Goal: Register for event/course

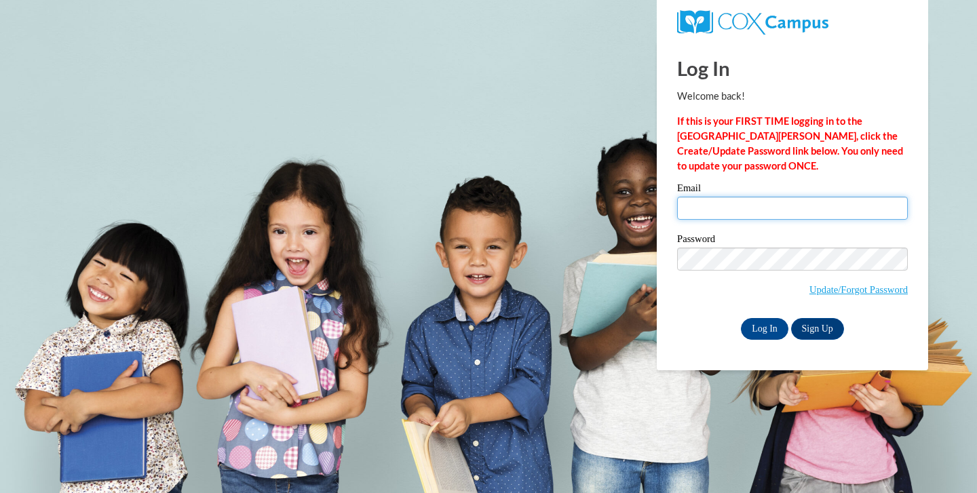
click at [715, 205] on input "Email" at bounding box center [792, 208] width 231 height 23
type input "oliviaspencer418@gmail.com"
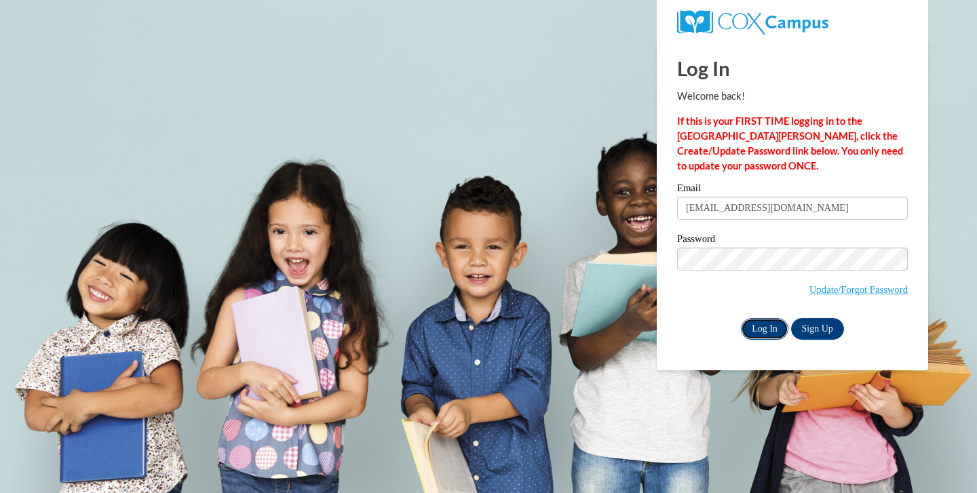
click at [768, 325] on input "Log In" at bounding box center [765, 329] width 48 height 22
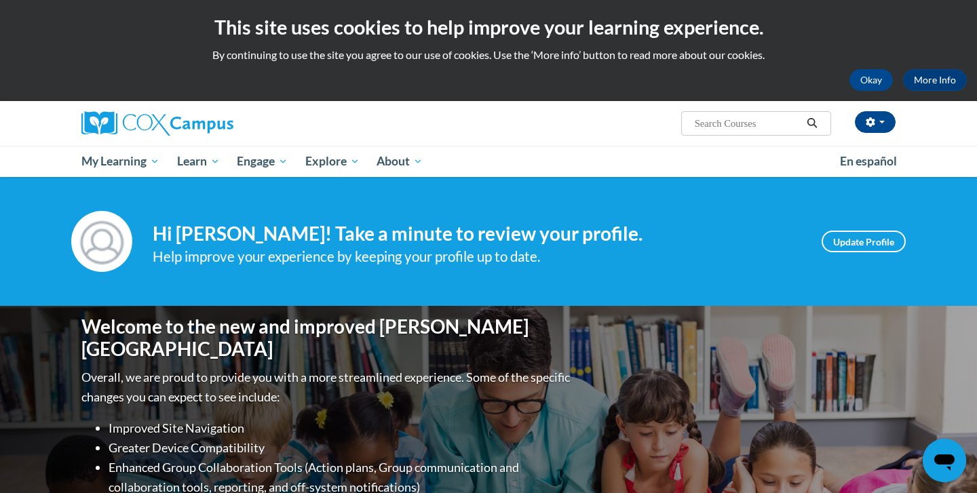
click at [711, 125] on input "Search..." at bounding box center [748, 123] width 109 height 16
type input "Meaningful Read Alouds"
click at [808, 126] on icon "Search" at bounding box center [812, 123] width 12 height 10
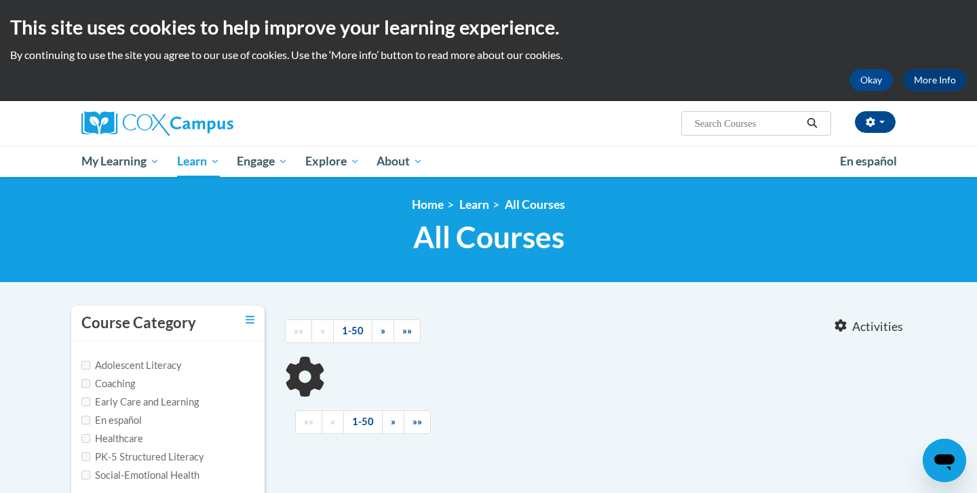
type input "Meaningful Read Alouds"
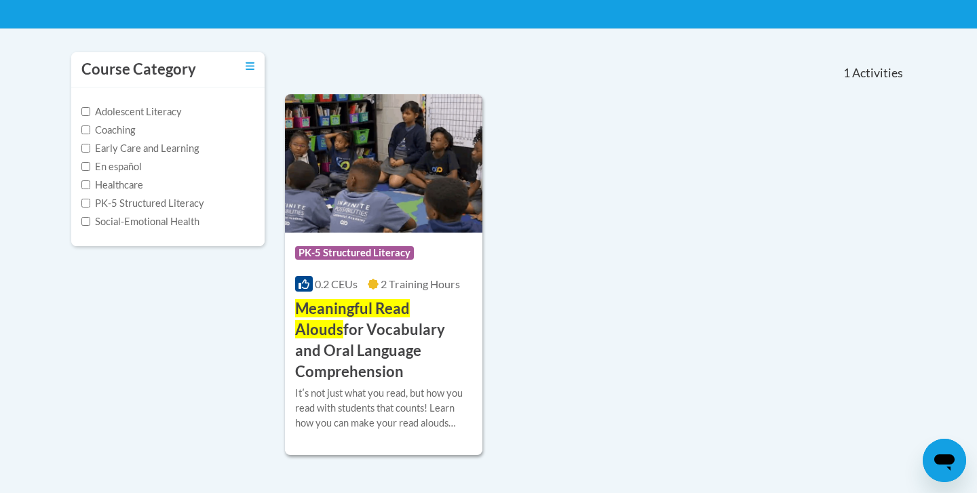
scroll to position [274, 0]
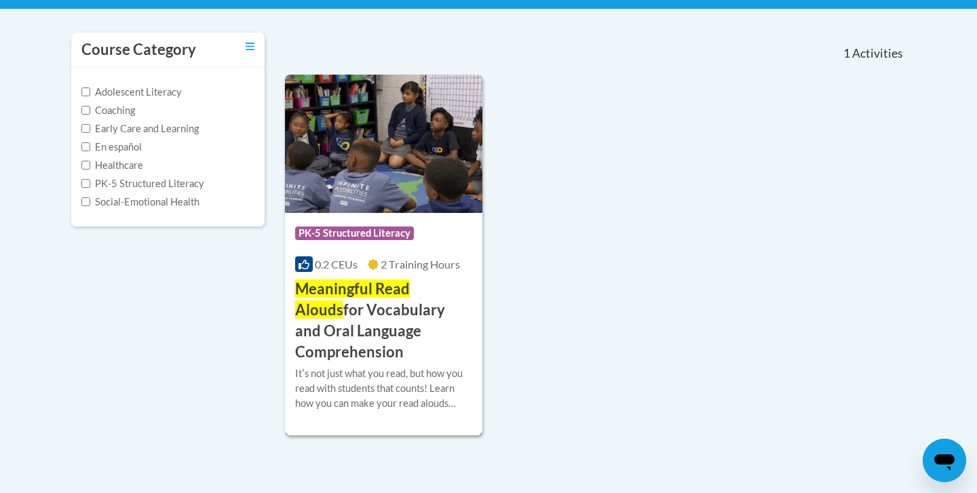
click at [385, 278] on div "Course Category: PK-5 Structured Literacy 0.2 CEUs 2 Training Hours COURSE Mean…" at bounding box center [383, 287] width 197 height 149
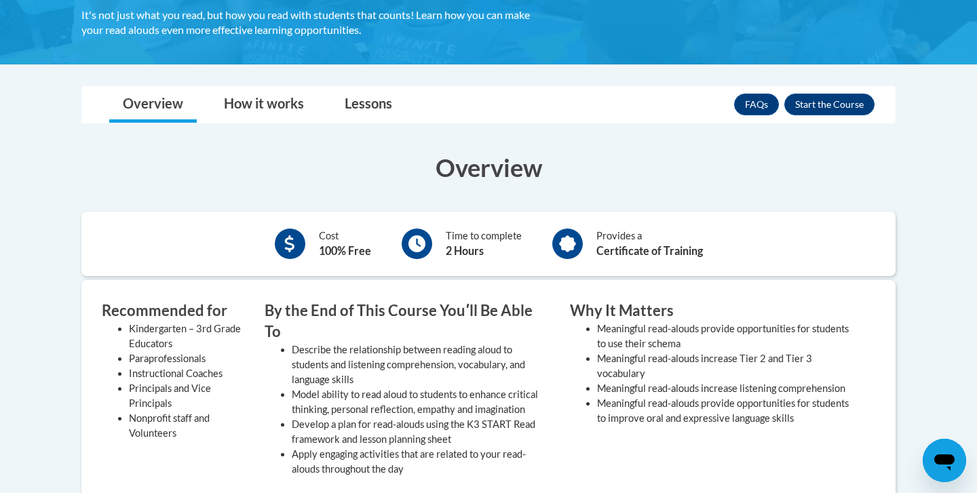
scroll to position [336, 0]
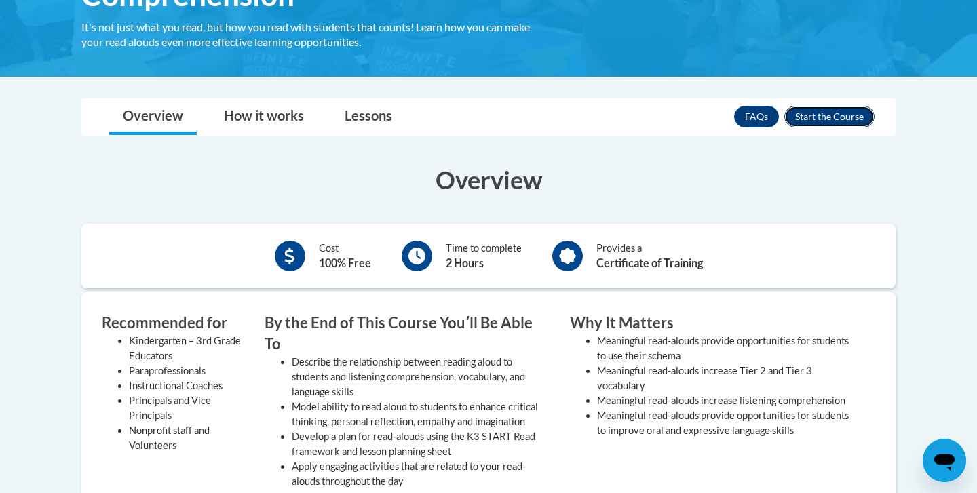
click at [803, 116] on button "Enroll" at bounding box center [830, 117] width 90 height 22
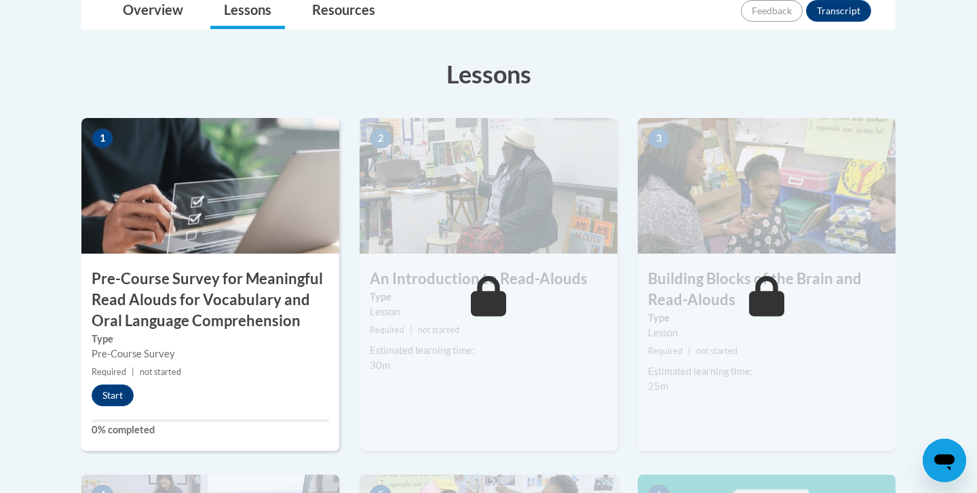
scroll to position [370, 0]
click at [109, 396] on button "Start" at bounding box center [113, 395] width 42 height 22
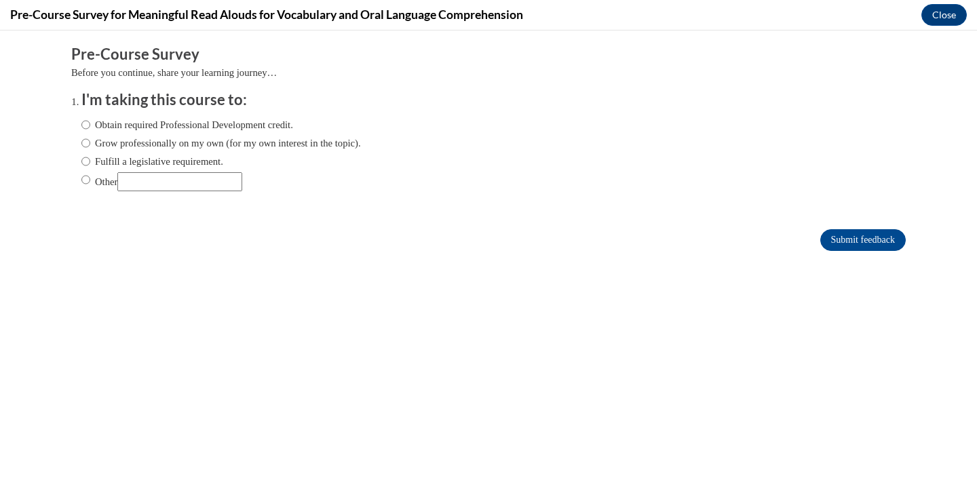
scroll to position [0, 0]
click at [136, 129] on label "Obtain required Professional Development credit." at bounding box center [187, 124] width 212 height 15
click at [90, 129] on input "Obtain required Professional Development credit." at bounding box center [85, 124] width 9 height 15
radio input "true"
click at [872, 238] on input "Submit feedback" at bounding box center [864, 240] width 86 height 22
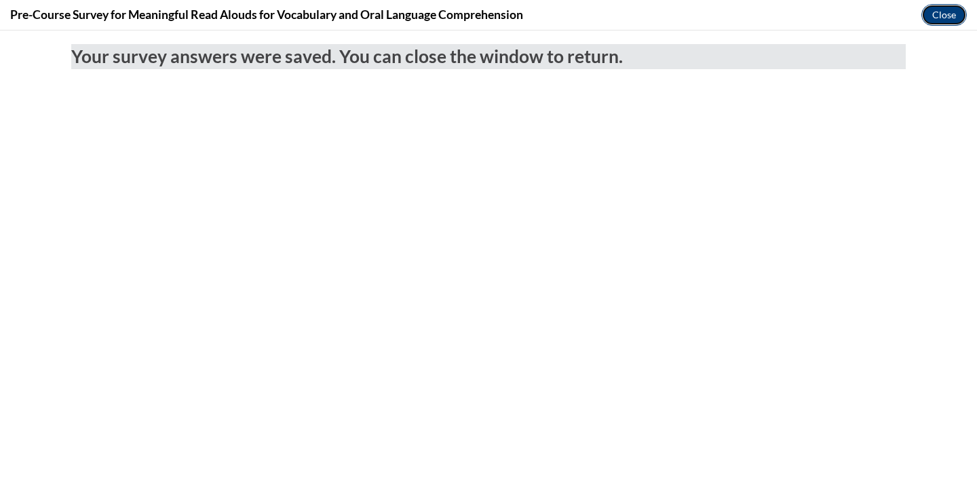
click at [937, 20] on button "Close" at bounding box center [944, 15] width 45 height 22
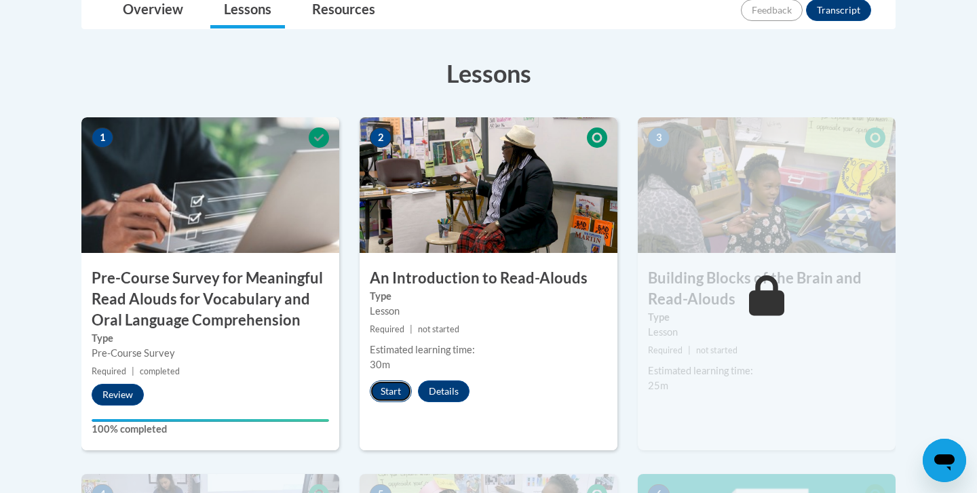
click at [394, 400] on button "Start" at bounding box center [391, 392] width 42 height 22
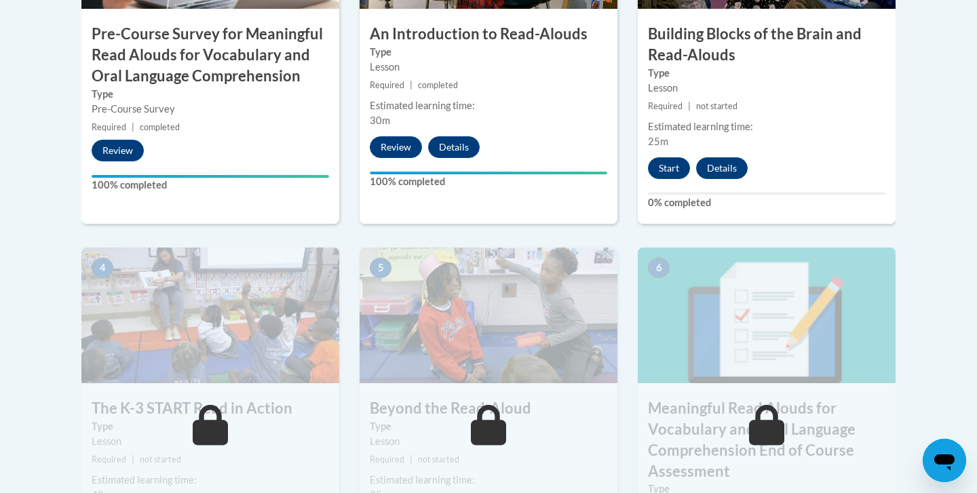
scroll to position [361, 0]
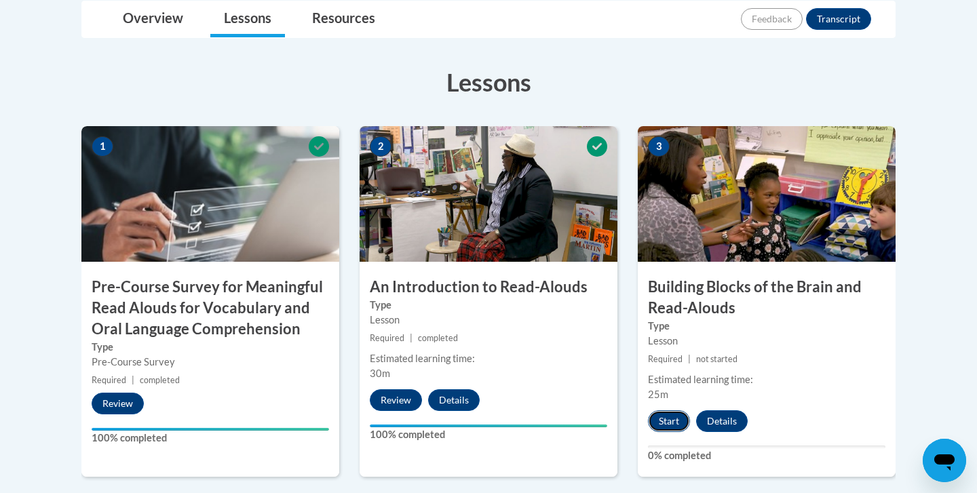
click at [670, 413] on button "Start" at bounding box center [669, 422] width 42 height 22
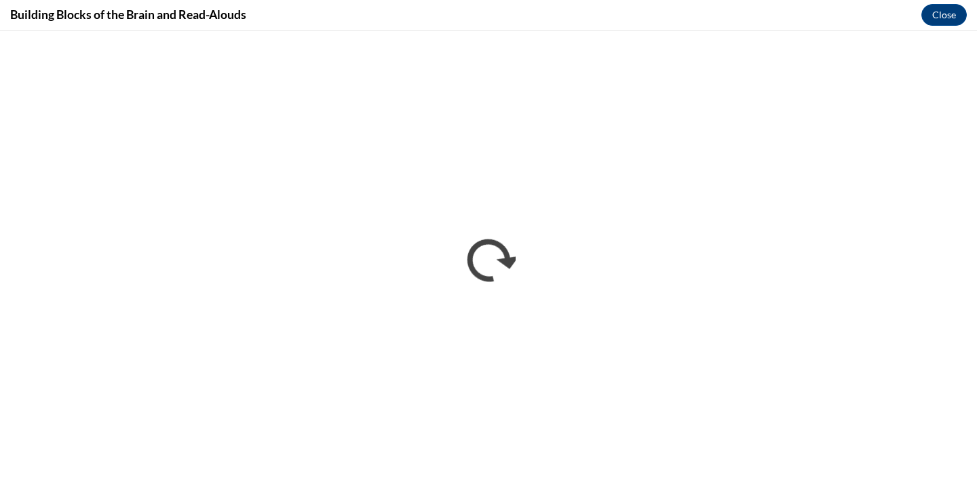
scroll to position [0, 0]
click at [949, 16] on button "Close" at bounding box center [944, 15] width 45 height 22
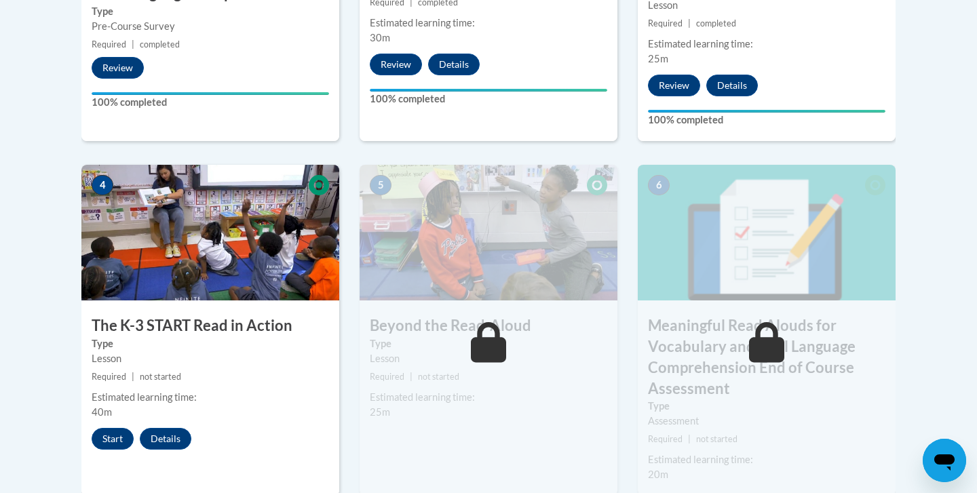
scroll to position [702, 0]
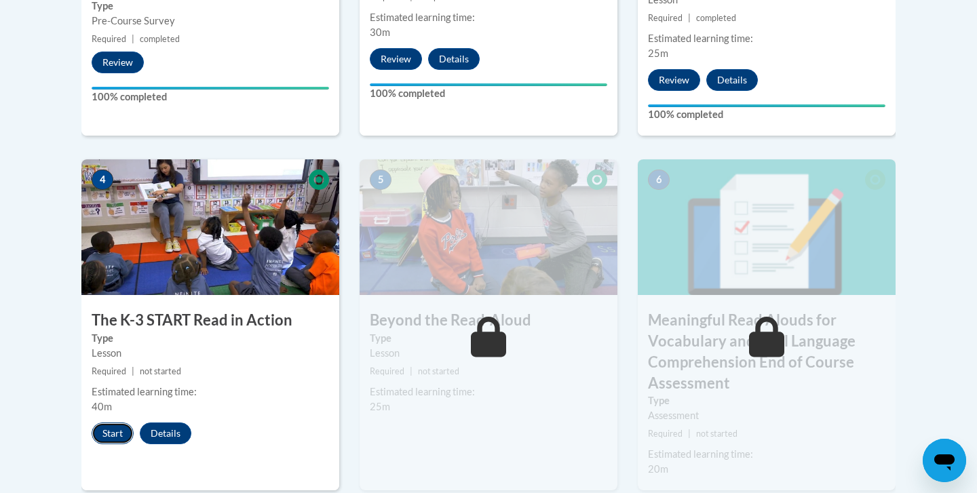
click at [100, 434] on button "Start" at bounding box center [113, 434] width 42 height 22
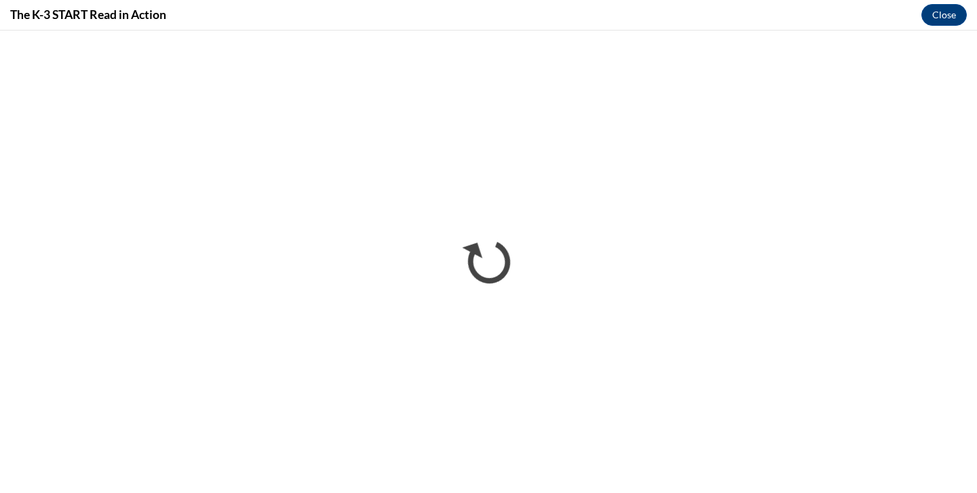
scroll to position [0, 0]
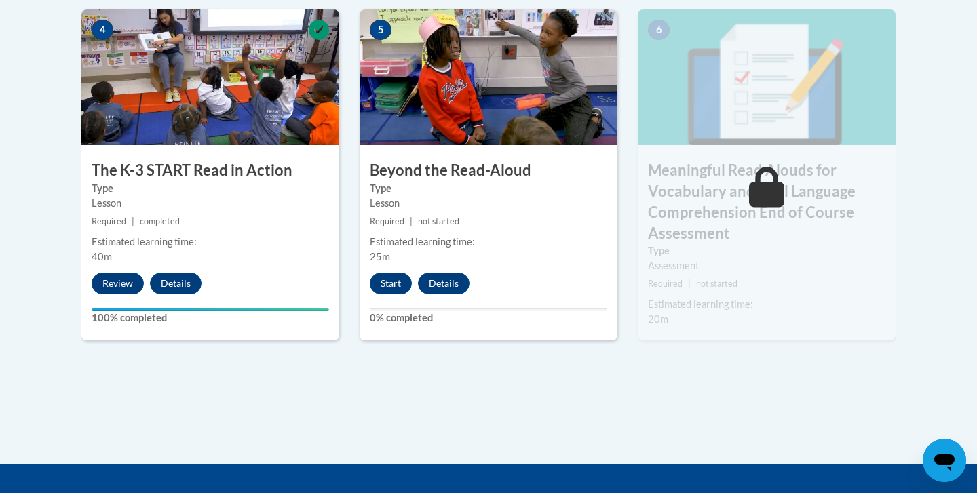
scroll to position [941, 0]
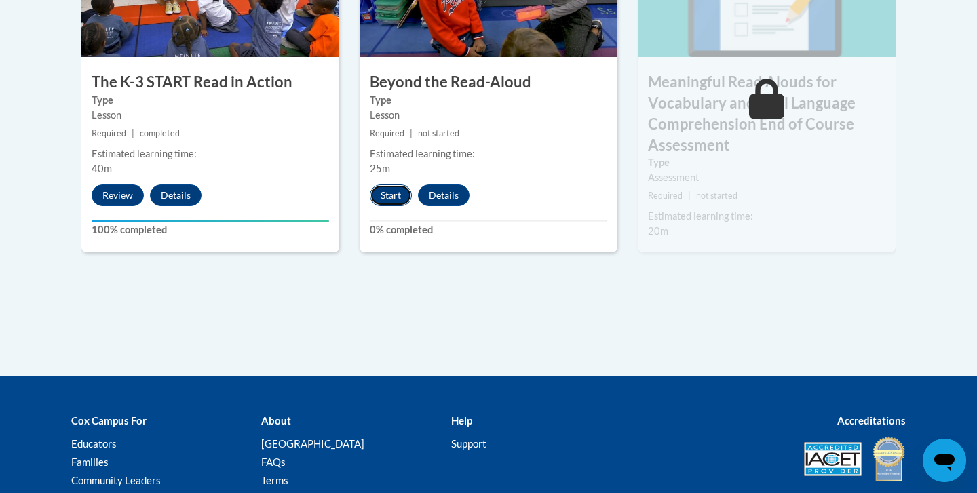
click at [391, 192] on button "Start" at bounding box center [391, 196] width 42 height 22
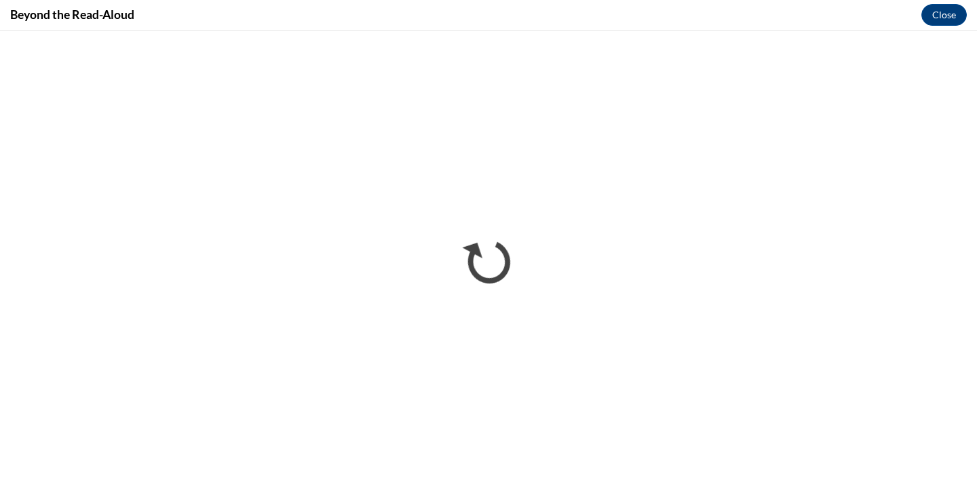
scroll to position [0, 0]
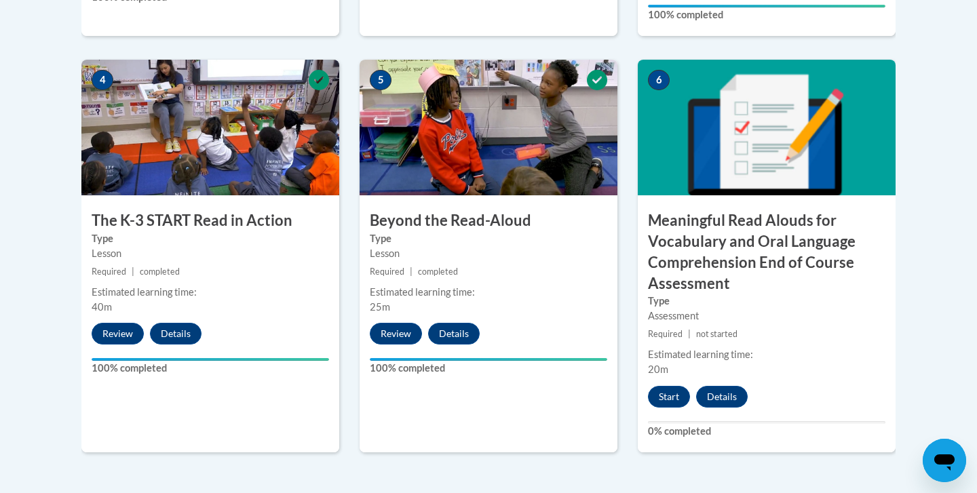
scroll to position [806, 0]
